Goal: Task Accomplishment & Management: Manage account settings

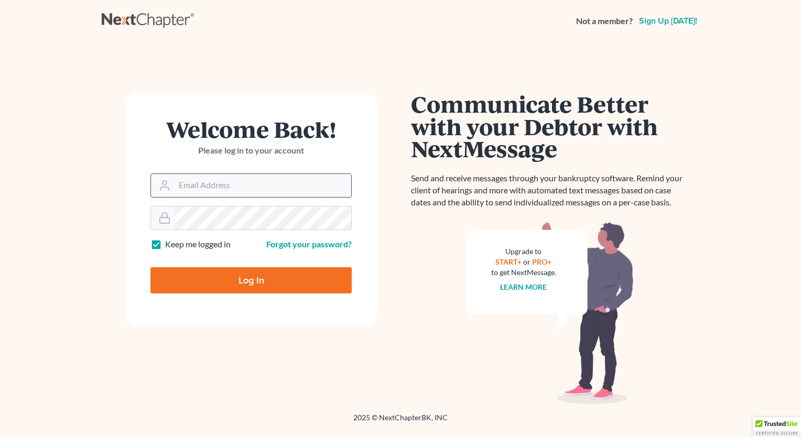
click at [291, 189] on input "Email Address" at bounding box center [263, 185] width 177 height 23
type input "[PERSON_NAME][EMAIL_ADDRESS][DOMAIN_NAME]"
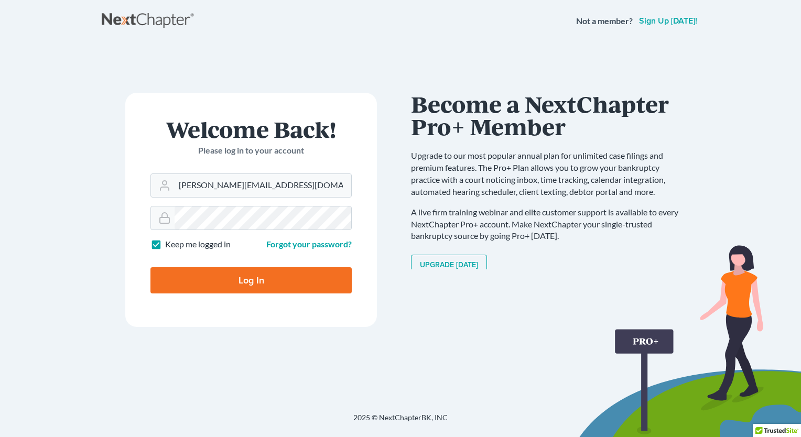
click at [275, 278] on input "Log In" at bounding box center [250, 280] width 201 height 26
type input "Thinking..."
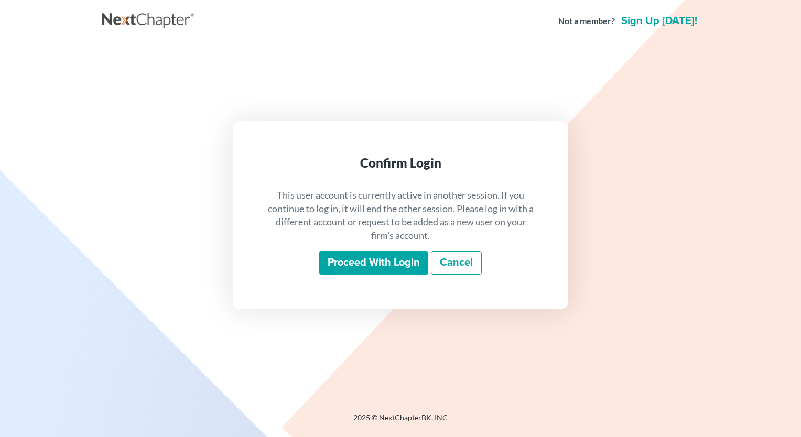
click at [397, 266] on input "Proceed with login" at bounding box center [373, 263] width 109 height 24
